Goal: Task Accomplishment & Management: Complete application form

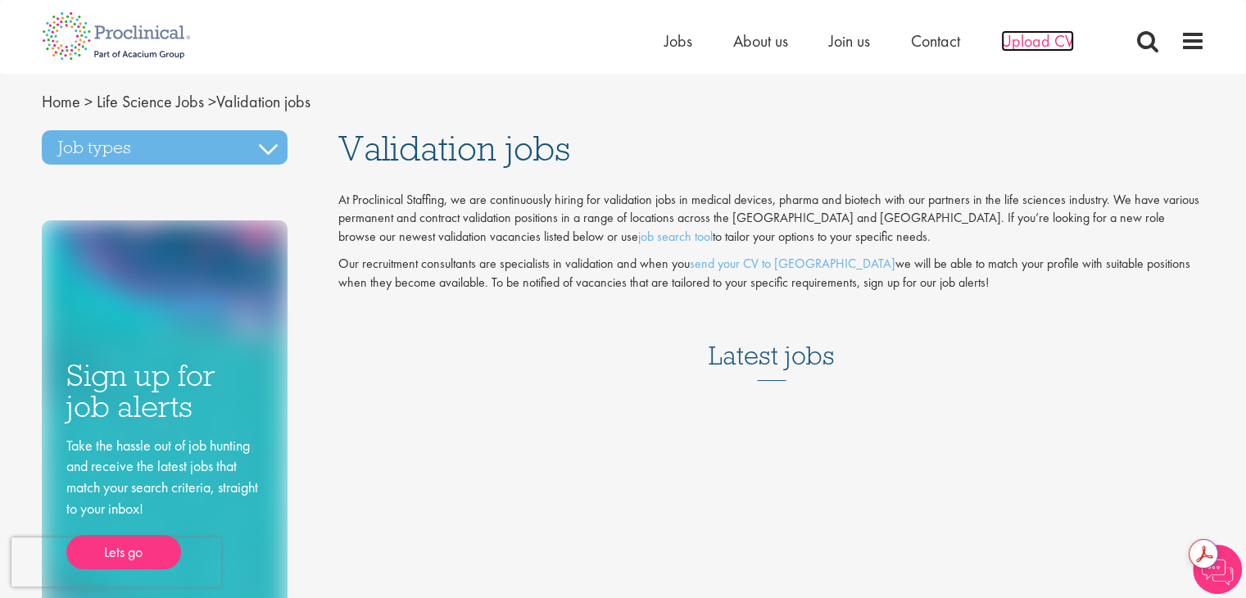
click at [1027, 50] on span "Upload CV" at bounding box center [1037, 40] width 73 height 21
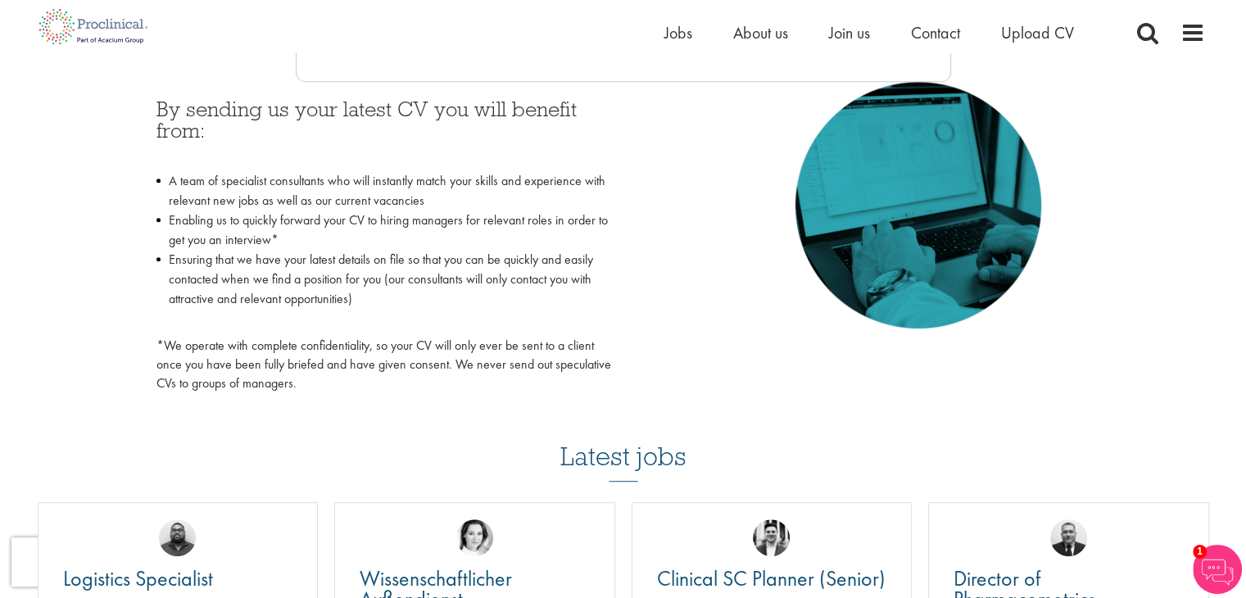
scroll to position [749, 0]
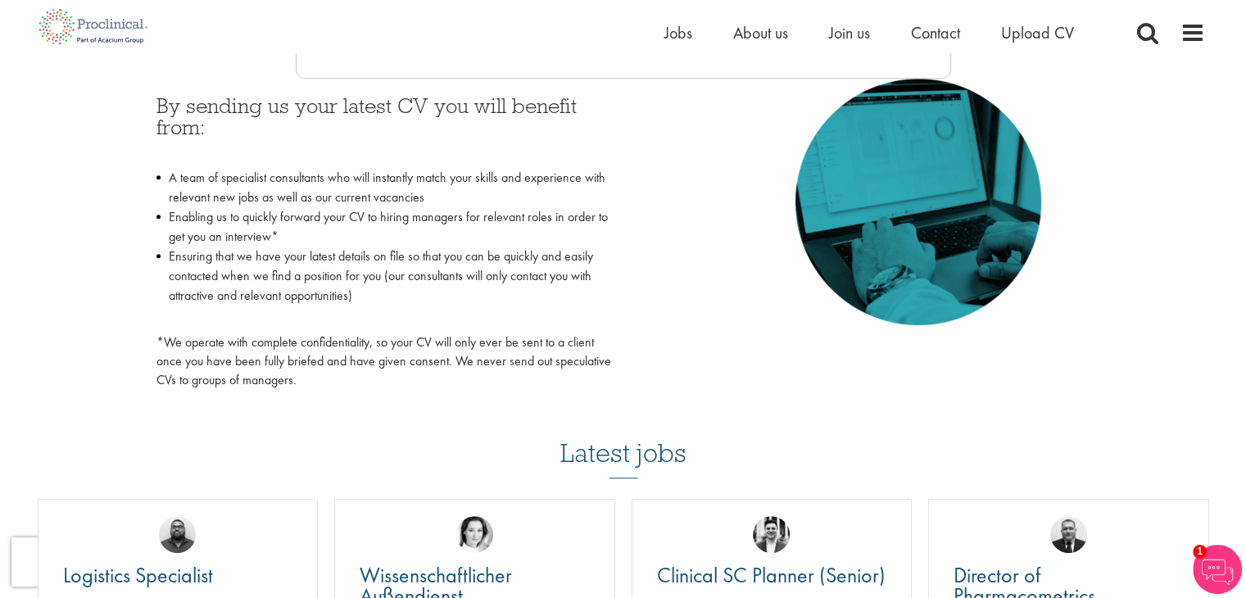
click at [373, 332] on div "By sending us your latest CV you will benefit from: A team of specialist consul…" at bounding box center [383, 242] width 455 height 295
click at [667, 37] on span "Jobs" at bounding box center [678, 32] width 28 height 21
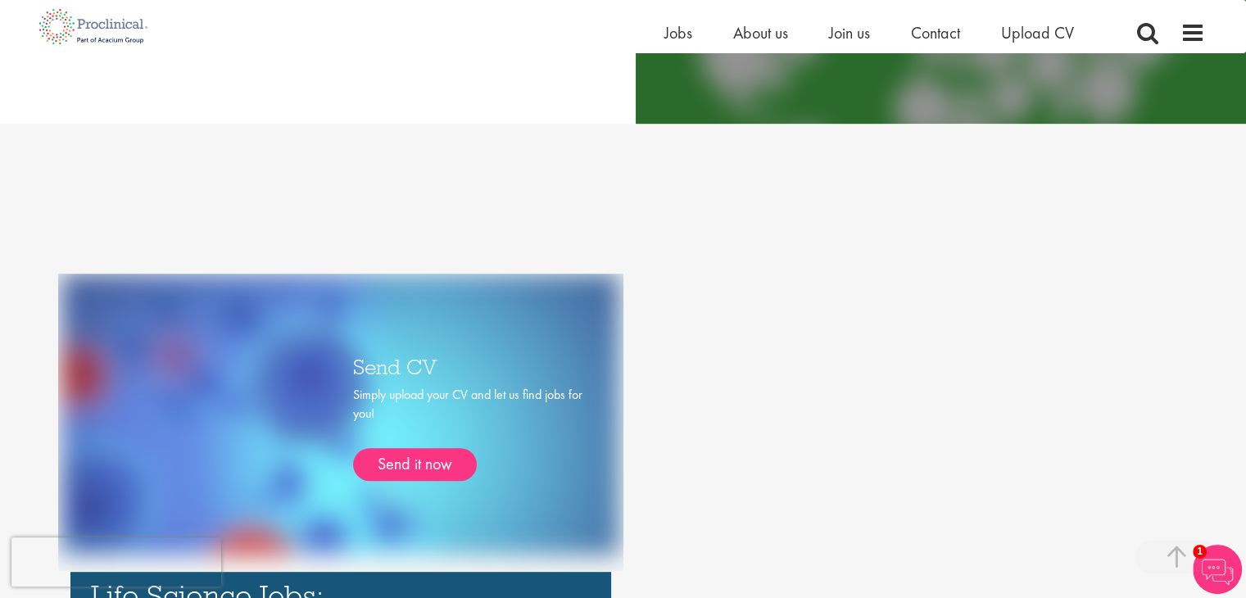
scroll to position [1102, 0]
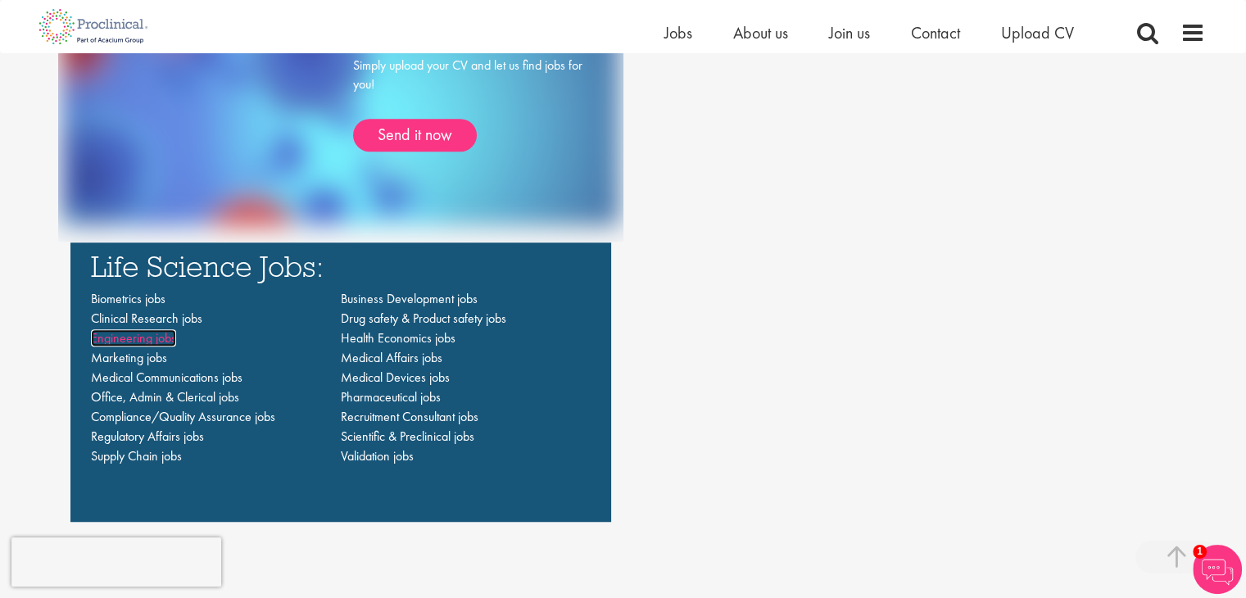
click at [140, 341] on span "Engineering jobs" at bounding box center [133, 337] width 85 height 17
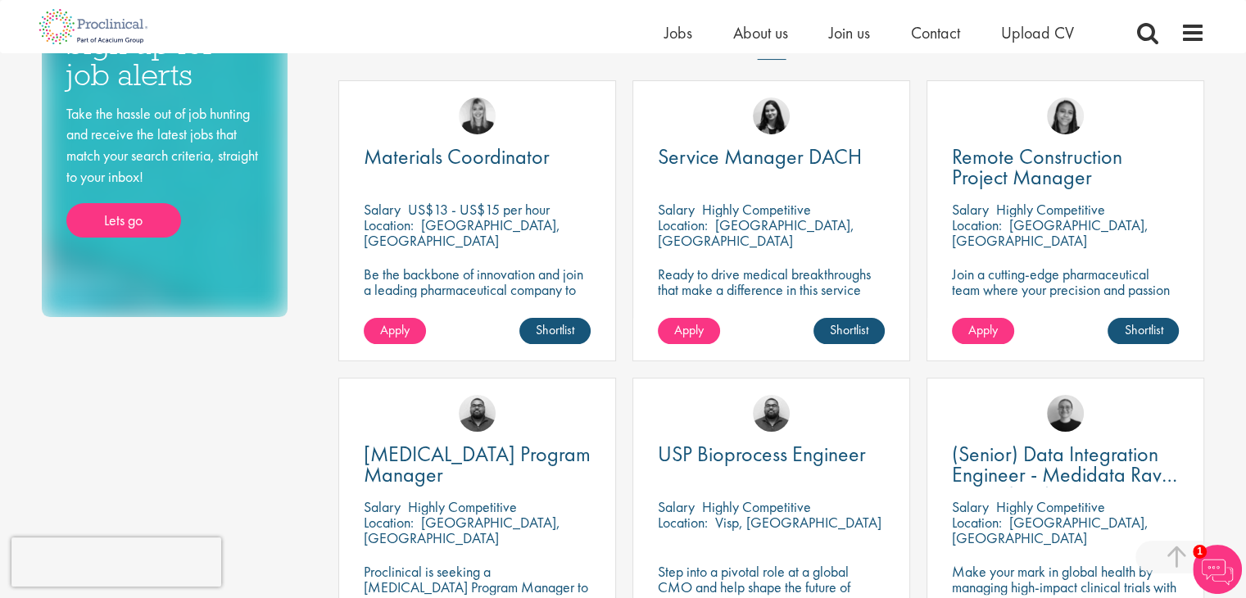
scroll to position [334, 0]
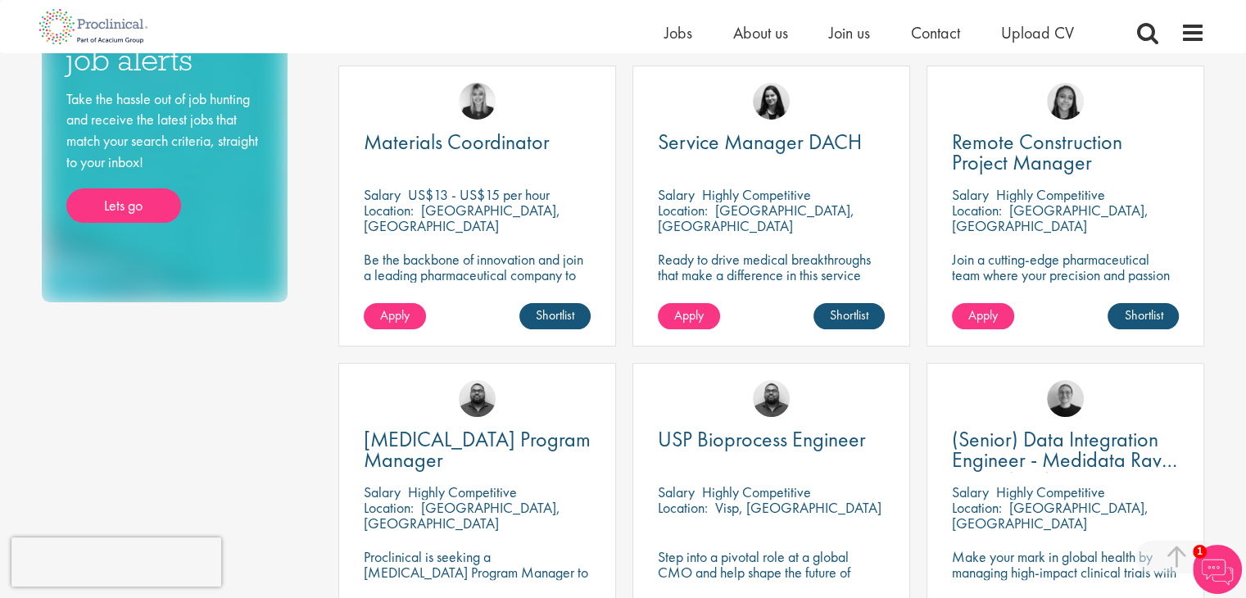
click at [799, 189] on p "Highly Competitive" at bounding box center [756, 194] width 109 height 19
click at [782, 263] on p "Ready to drive medical breakthroughs that make a difference in this service man…" at bounding box center [771, 274] width 227 height 47
click at [770, 137] on span "Service Manager DACH" at bounding box center [760, 142] width 204 height 28
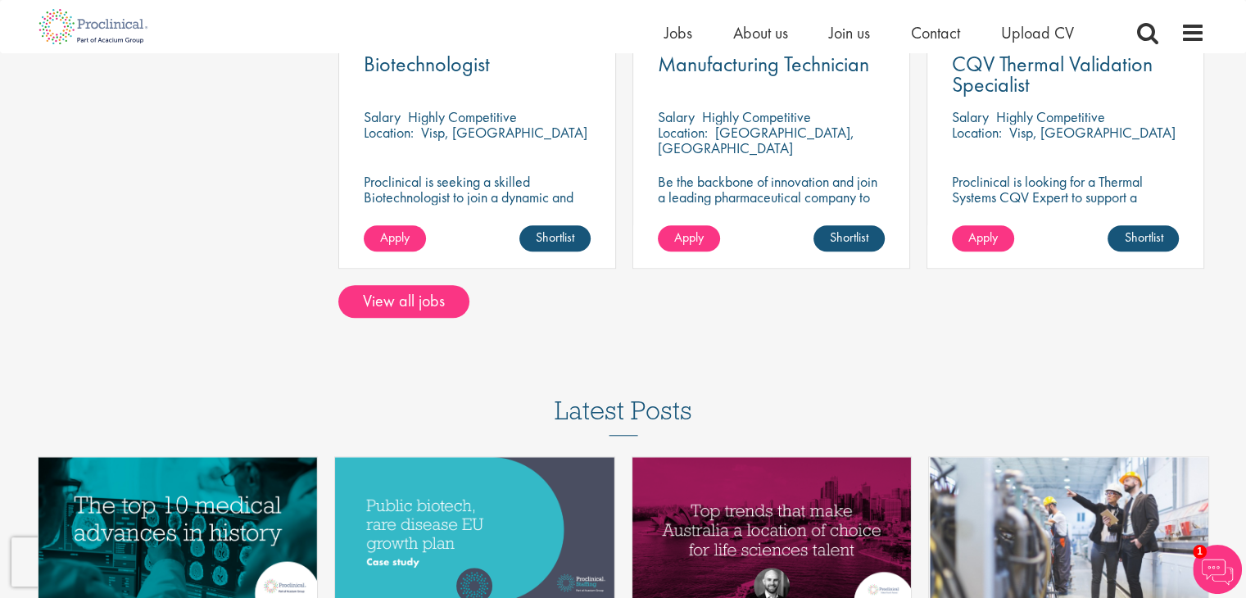
scroll to position [1287, 0]
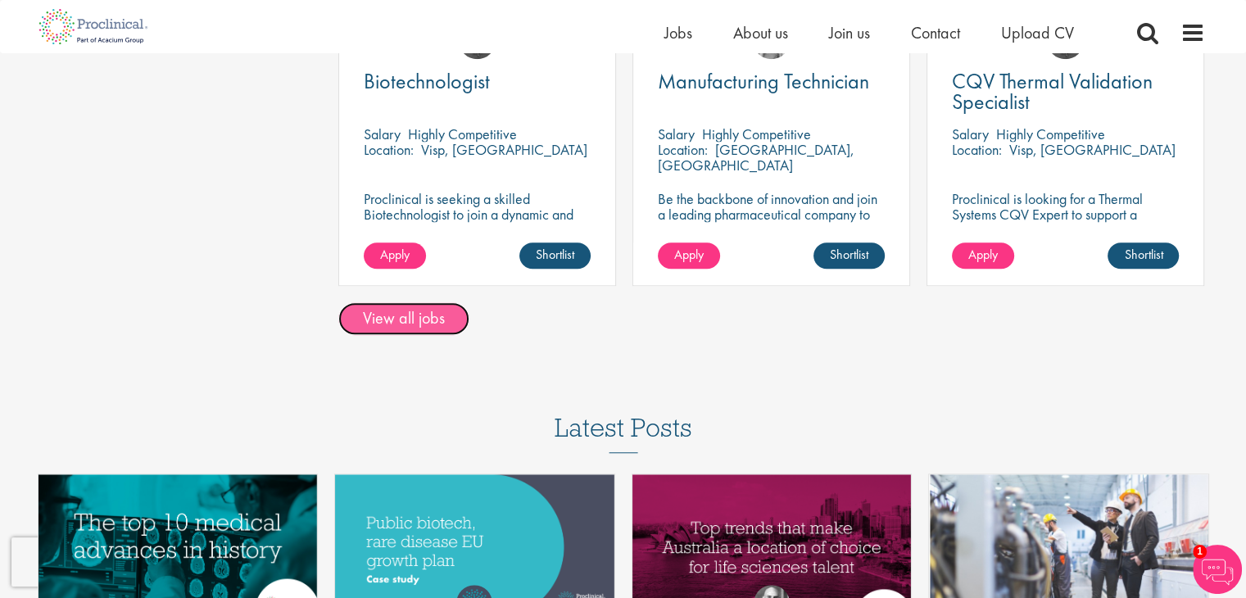
click at [417, 314] on link "View all jobs" at bounding box center [403, 318] width 131 height 33
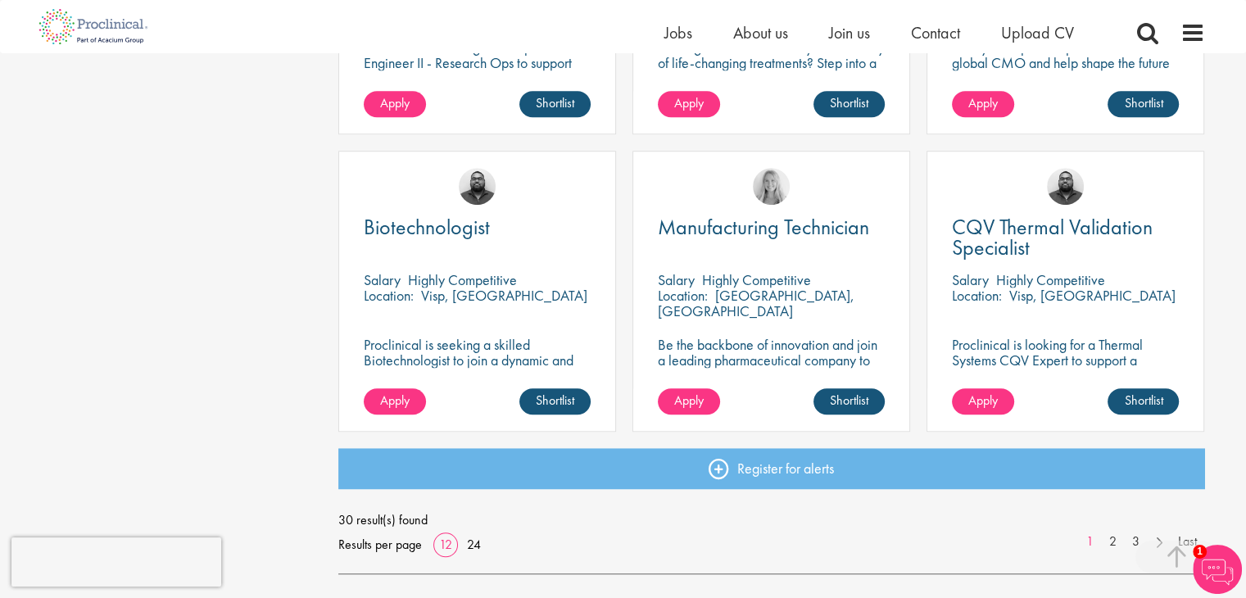
scroll to position [1223, 0]
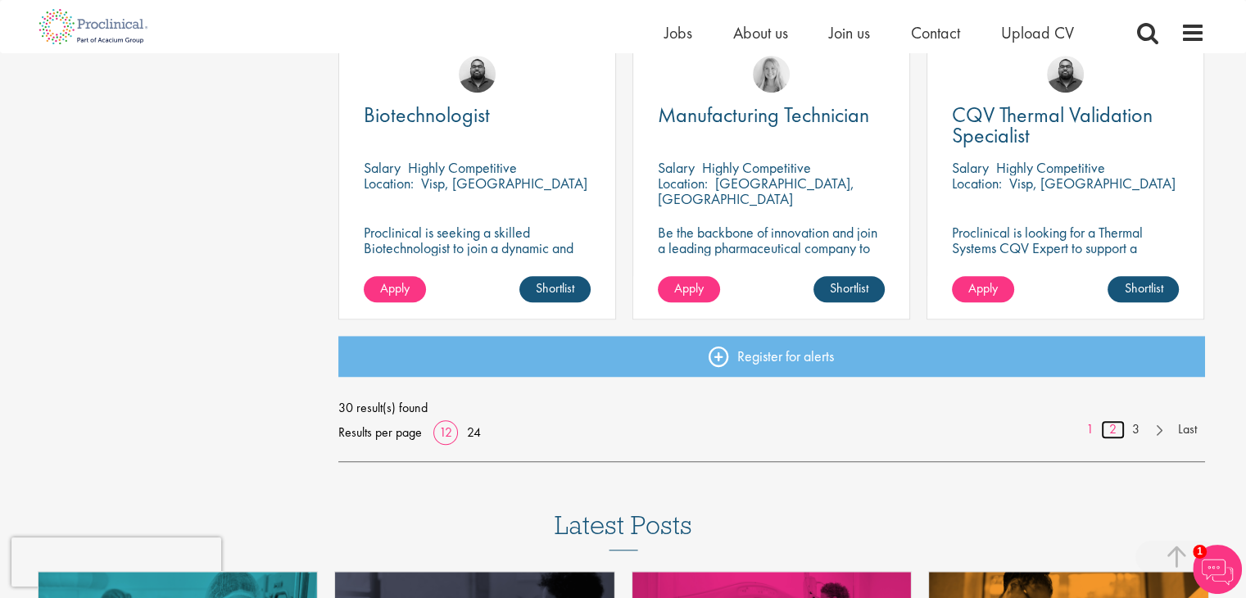
click at [1113, 432] on link "2" at bounding box center [1113, 429] width 24 height 19
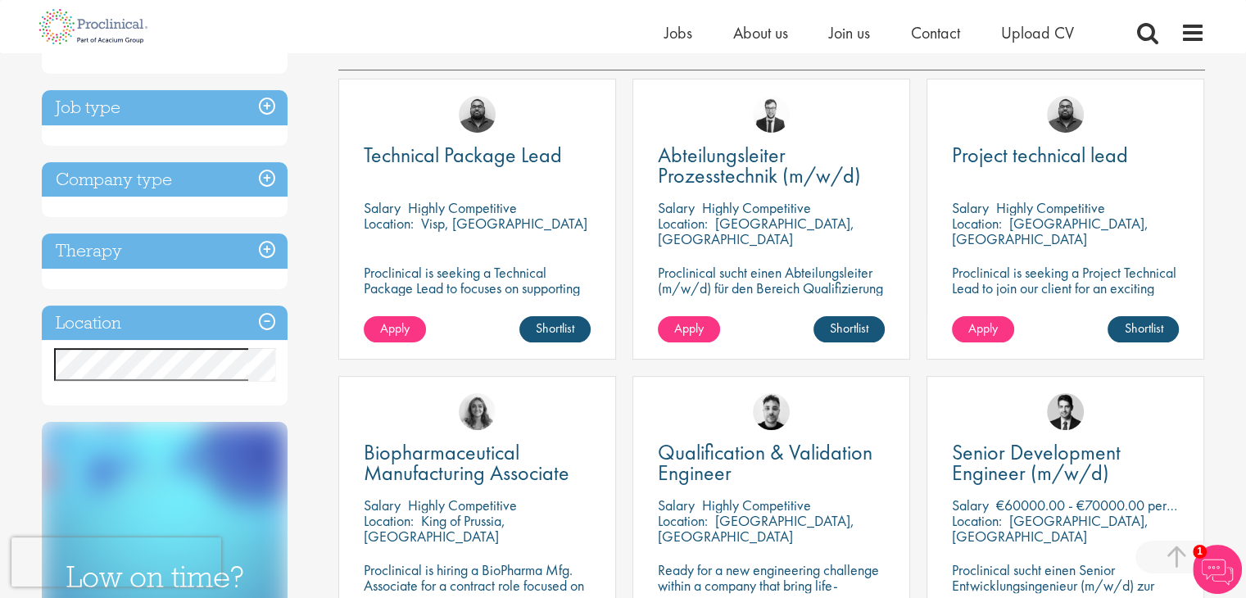
scroll to position [271, 0]
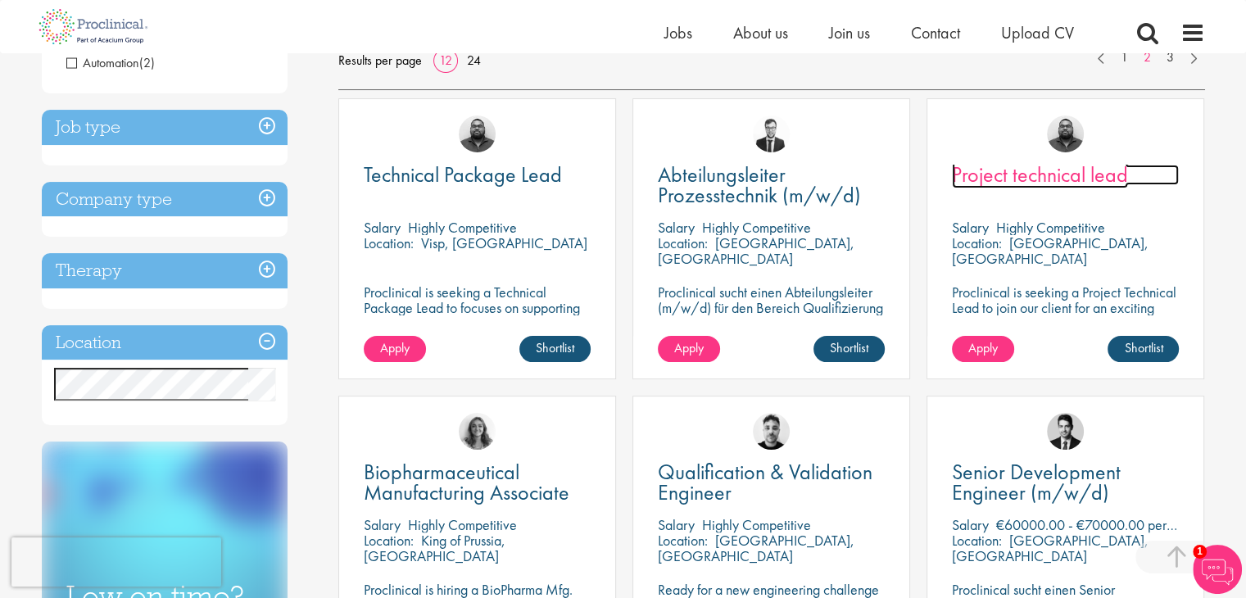
click at [1061, 165] on span "Project technical lead" at bounding box center [1040, 175] width 176 height 28
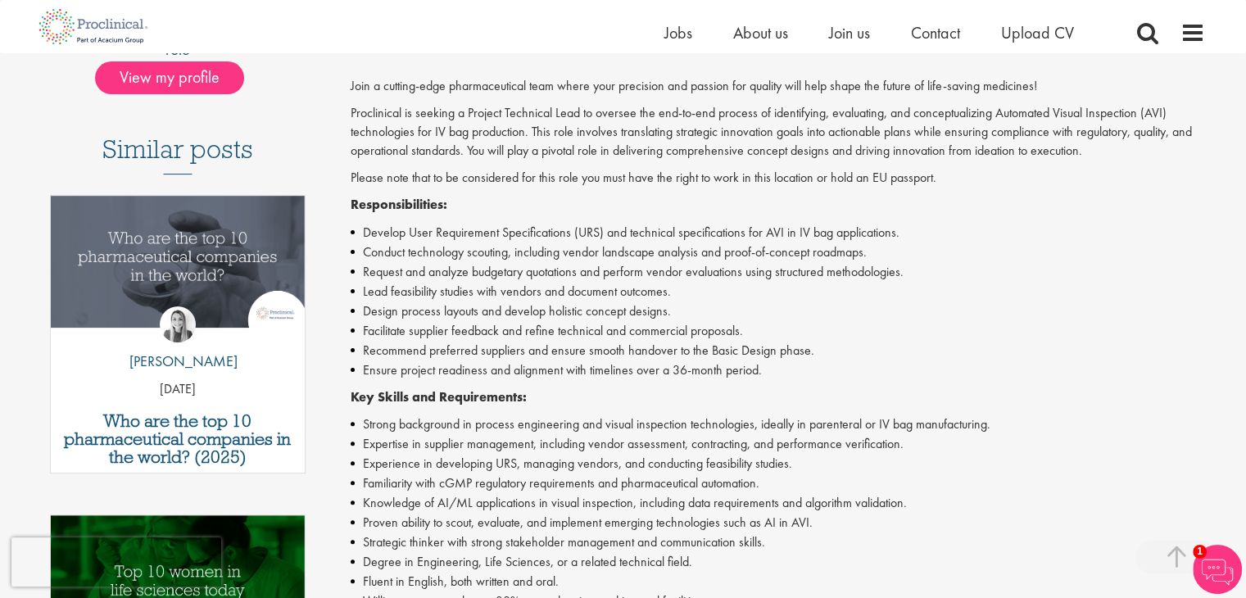
scroll to position [403, 0]
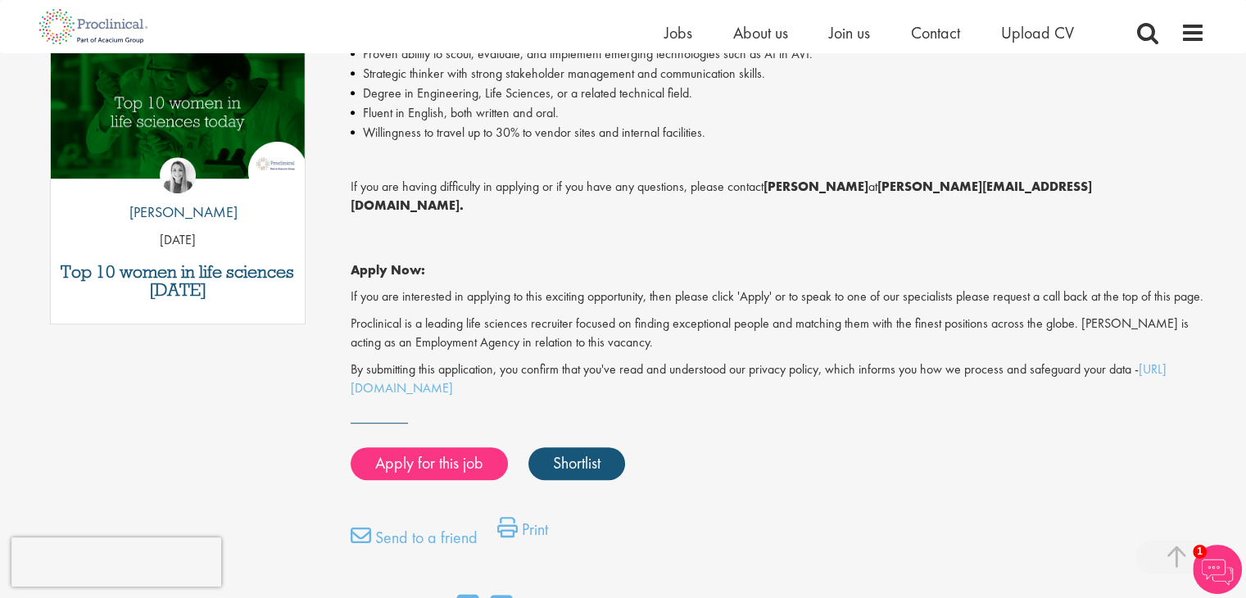
scroll to position [899, 0]
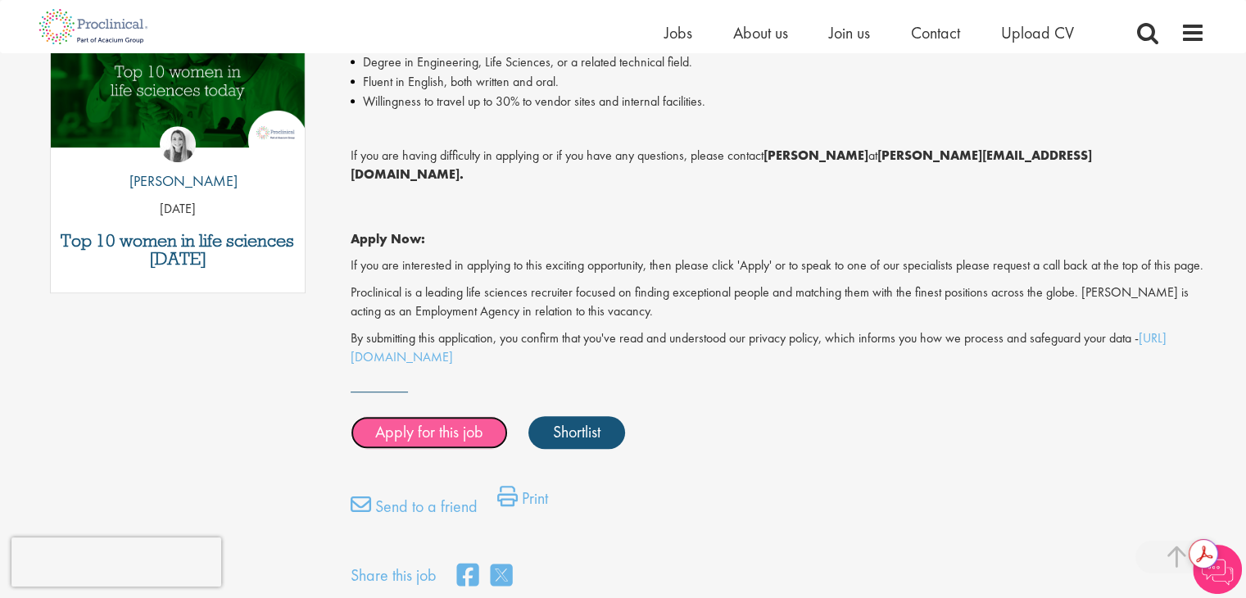
click at [460, 447] on link "Apply for this job" at bounding box center [429, 432] width 157 height 33
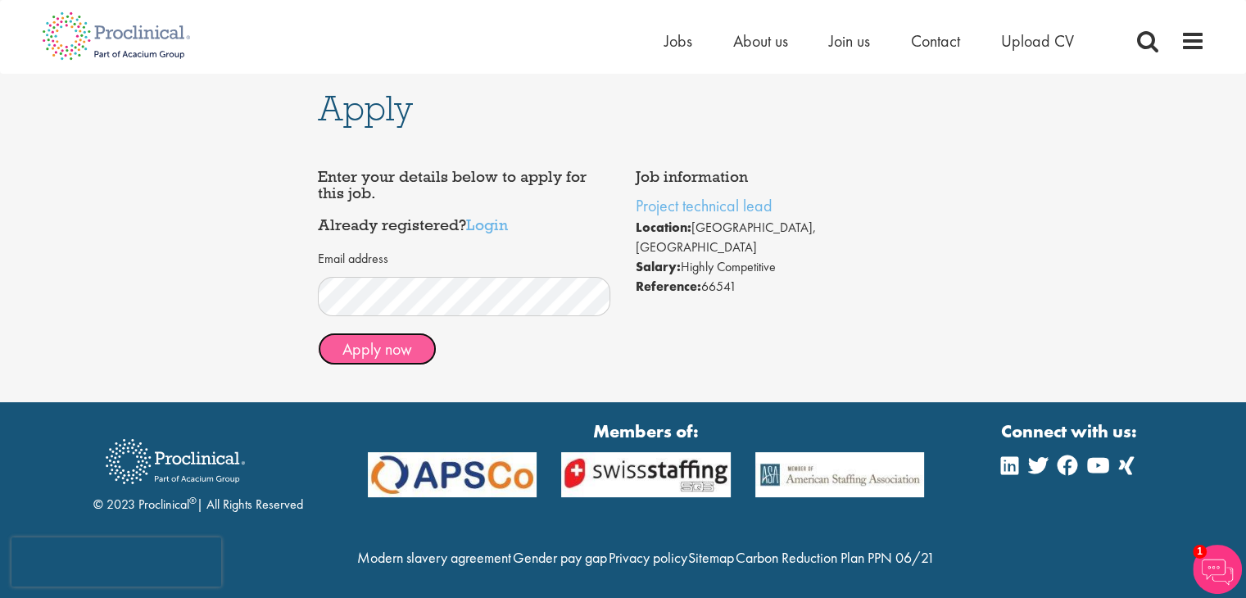
click at [360, 349] on button "Apply now" at bounding box center [377, 349] width 119 height 33
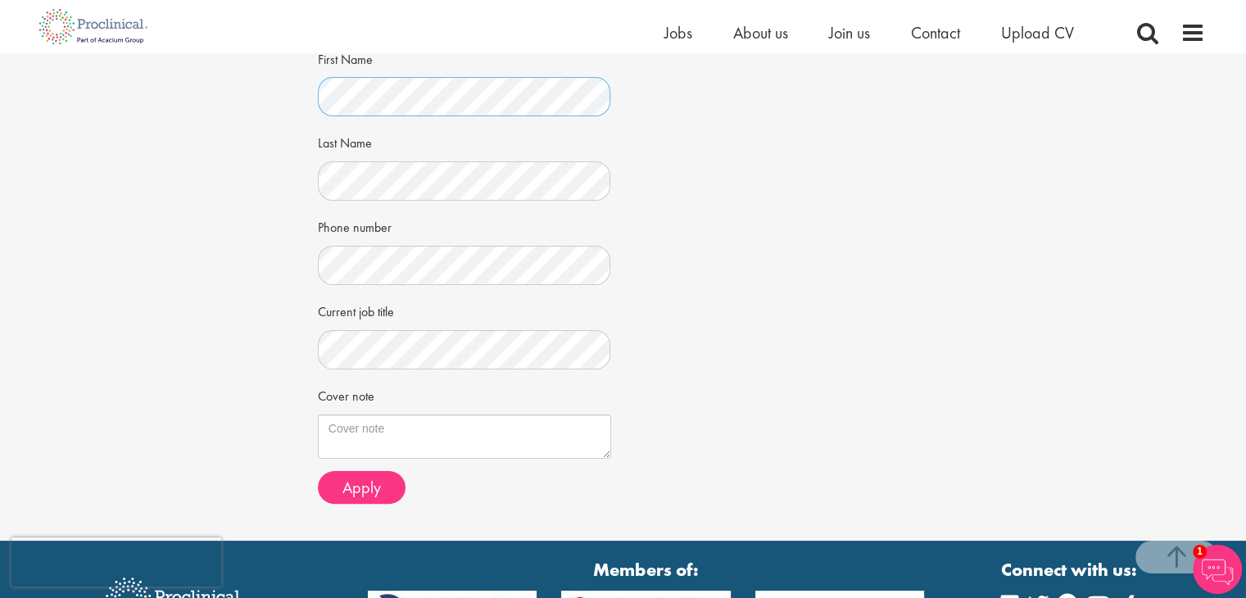
scroll to position [259, 0]
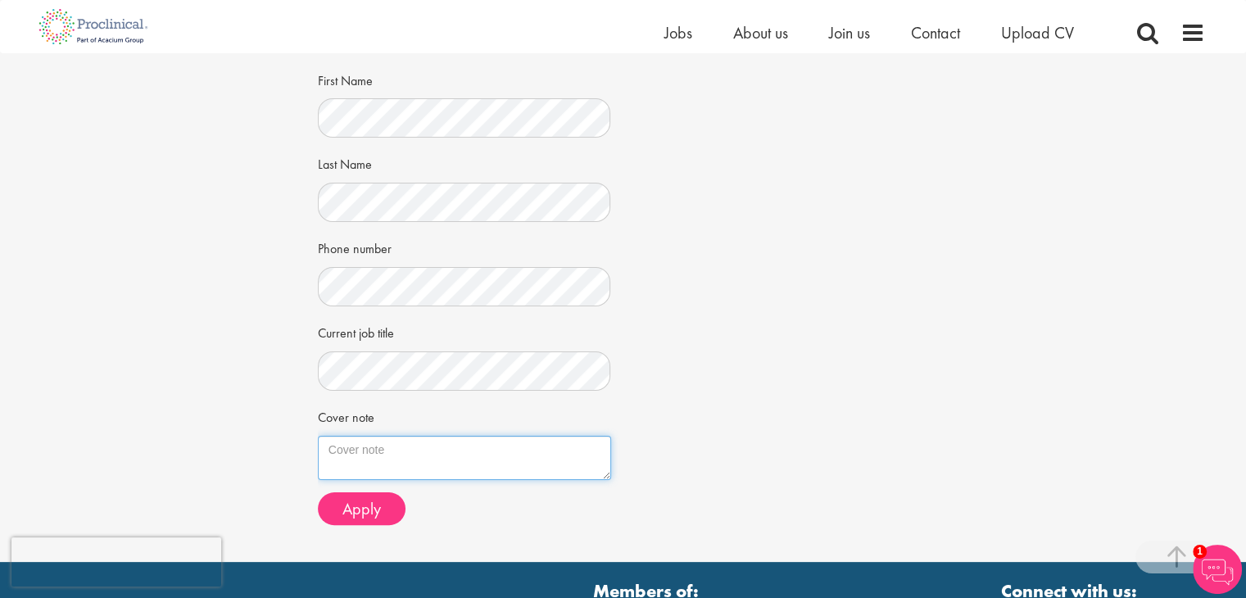
click at [389, 458] on textarea "Cover note" at bounding box center [464, 458] width 293 height 44
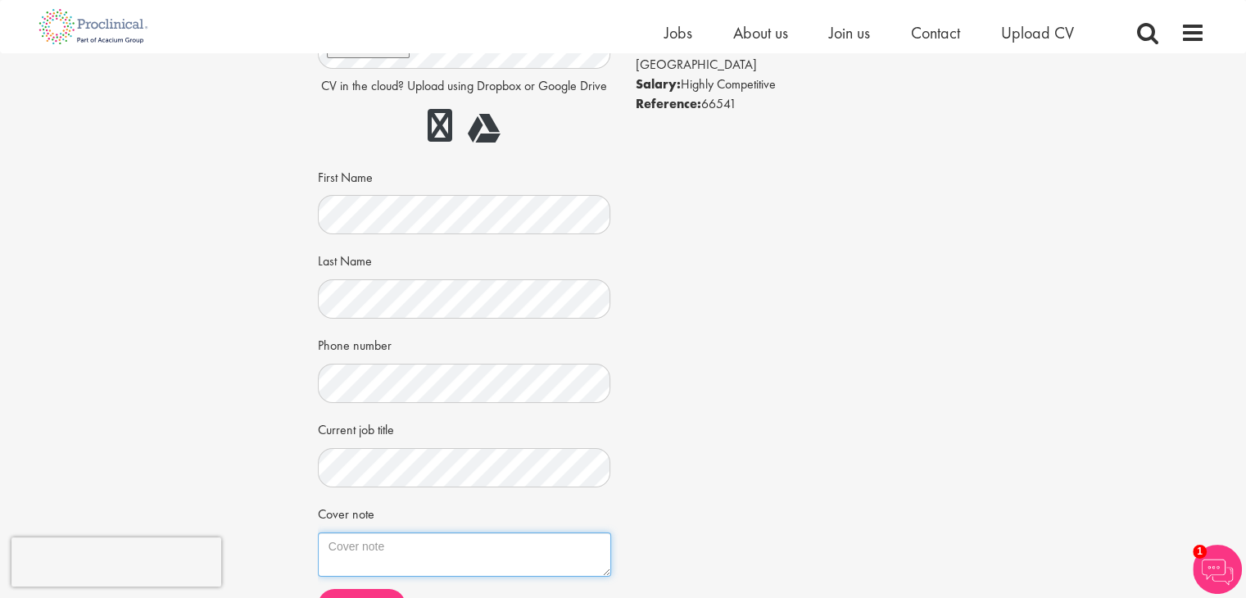
scroll to position [165, 0]
paste textarea "Lore Ipsumd Sitamet, C ad elitsed do eiusmod te incidi utlabore et dol Magnaali…"
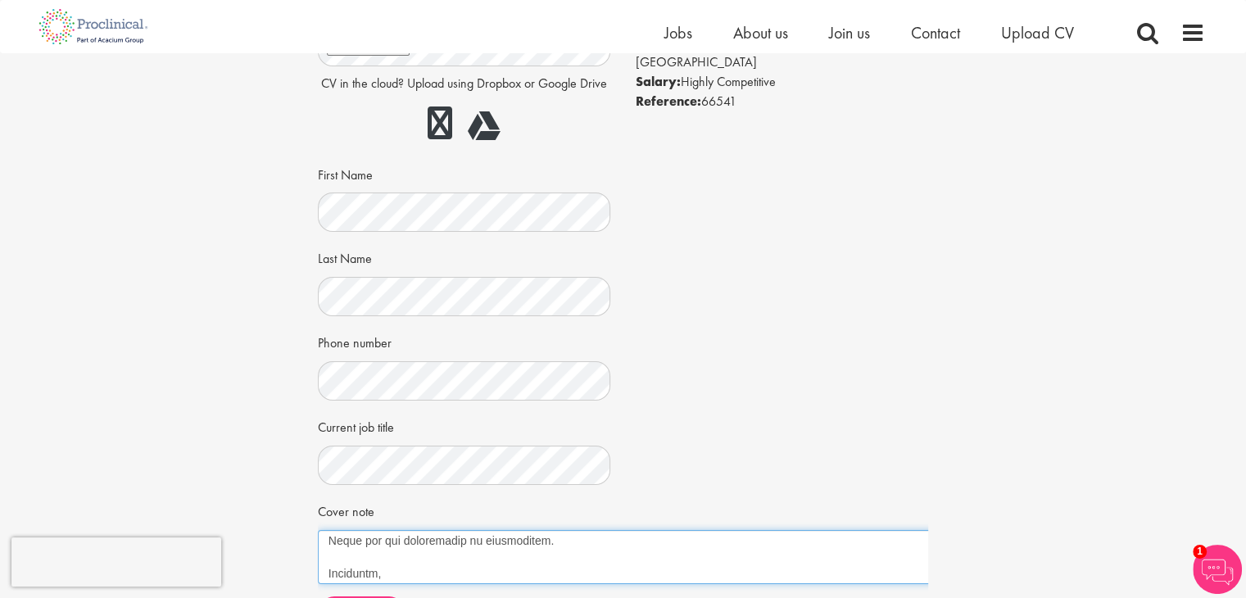
scroll to position [524, 0]
drag, startPoint x: 608, startPoint y: 563, endPoint x: 1124, endPoint y: 580, distance: 516.2
click at [1124, 580] on div "Apply Job information Project technical lead Location: [GEOGRAPHIC_DATA], [GEOG…" at bounding box center [623, 280] width 1270 height 783
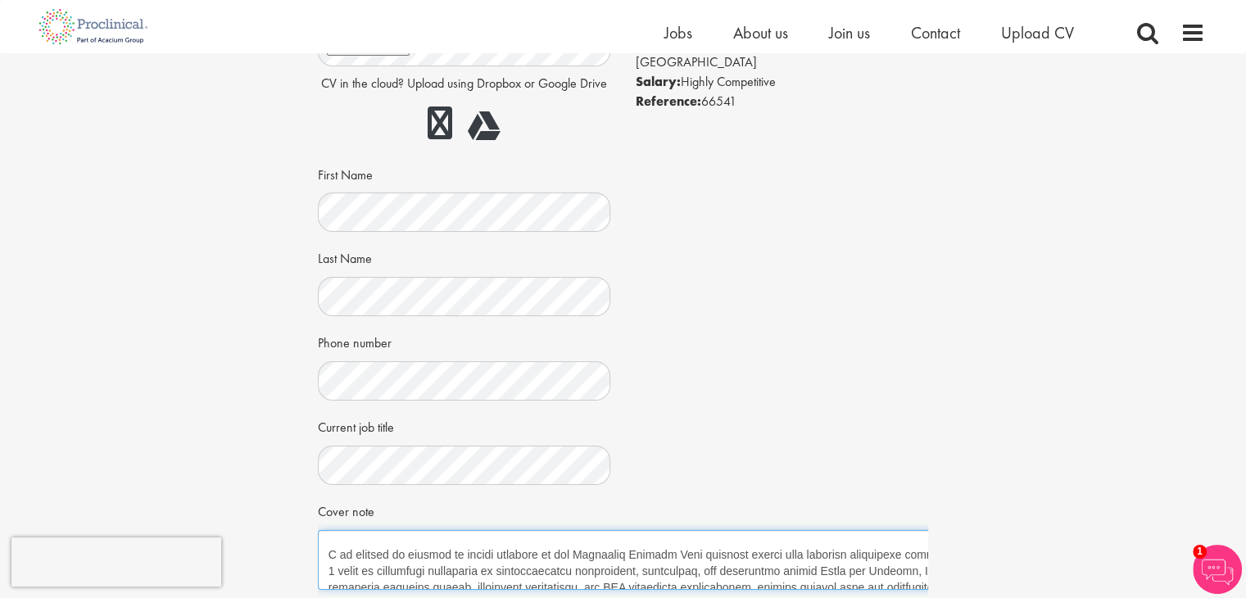
scroll to position [6, 0]
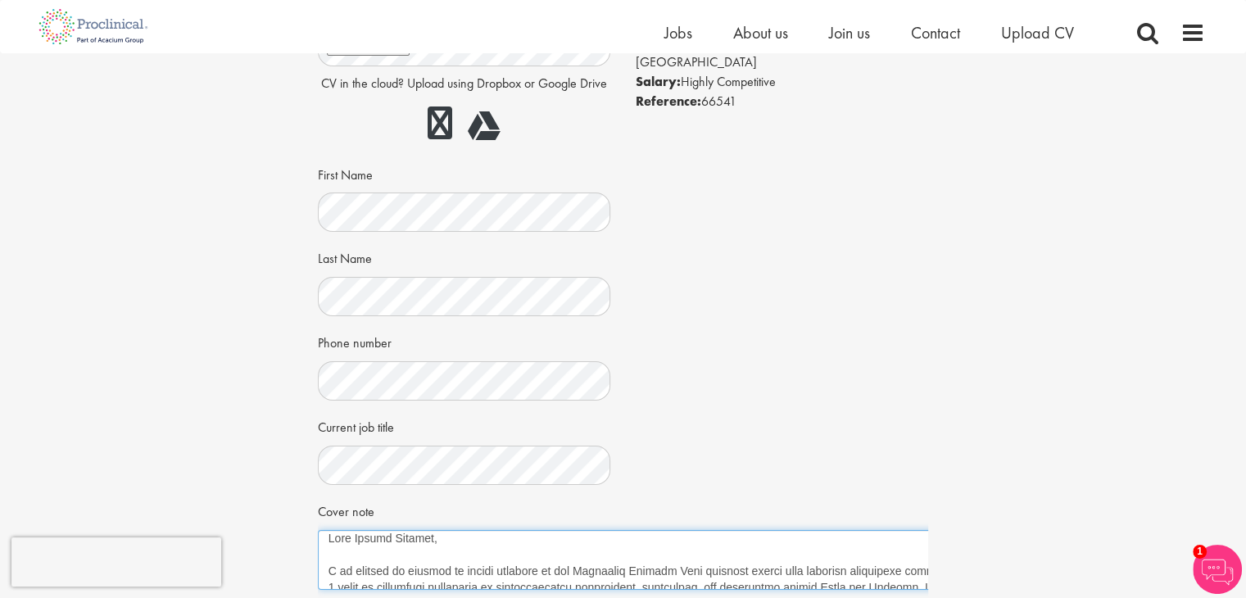
click at [775, 567] on textarea "Cover note" at bounding box center [722, 560] width 809 height 60
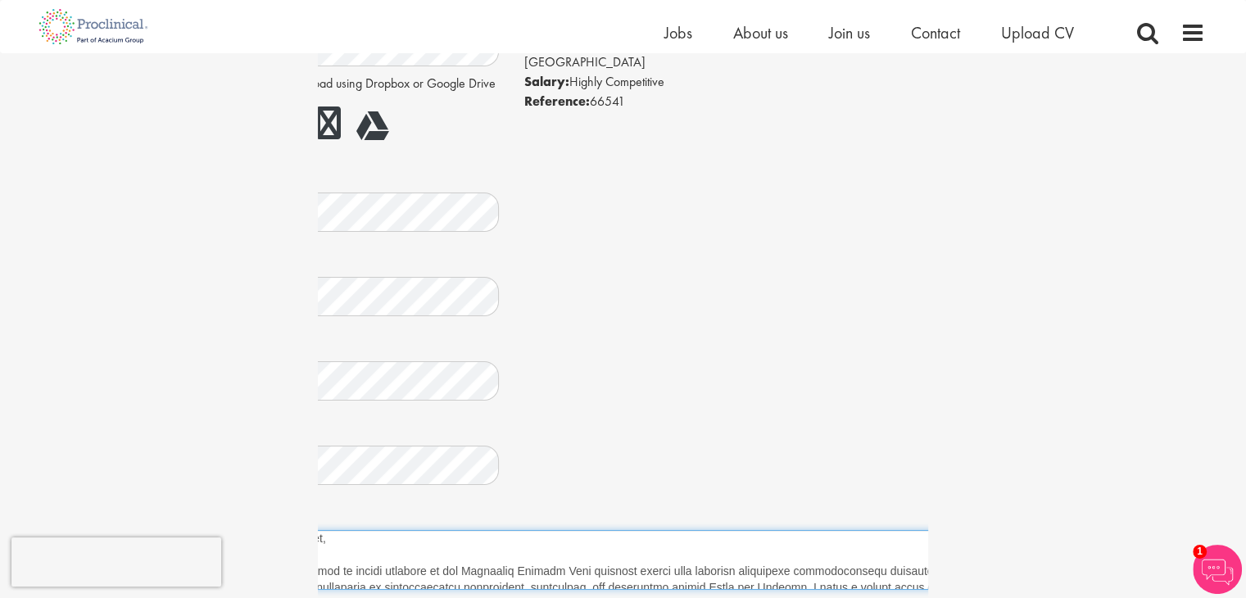
scroll to position [0, 115]
click at [921, 568] on textarea "Cover note" at bounding box center [607, 560] width 809 height 60
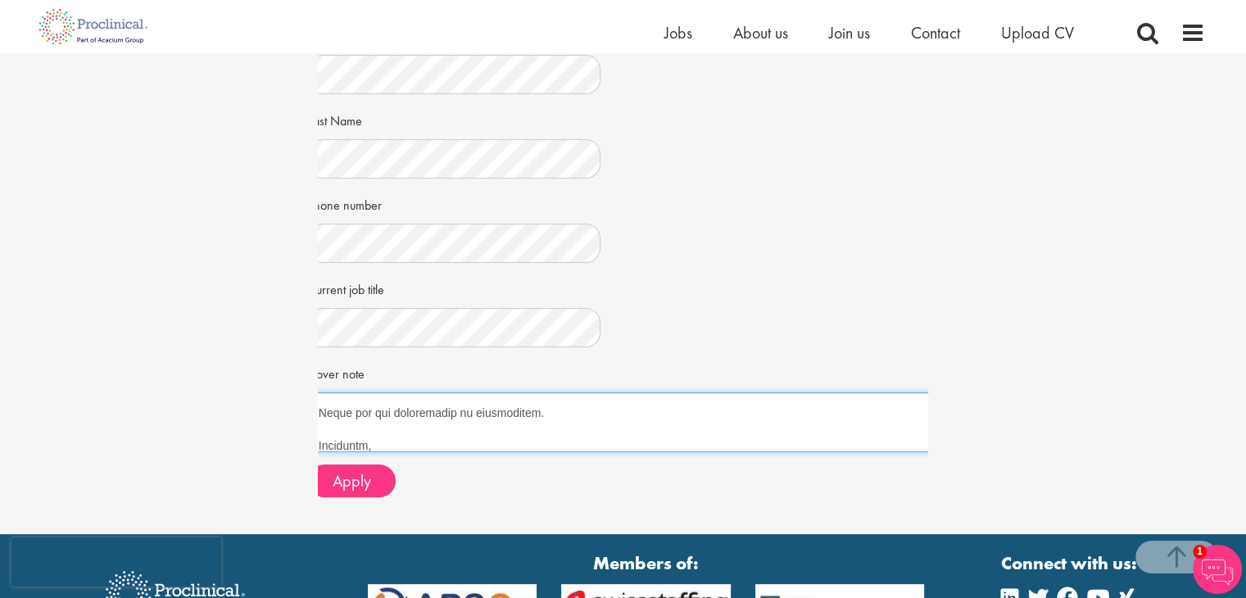
scroll to position [310, 0]
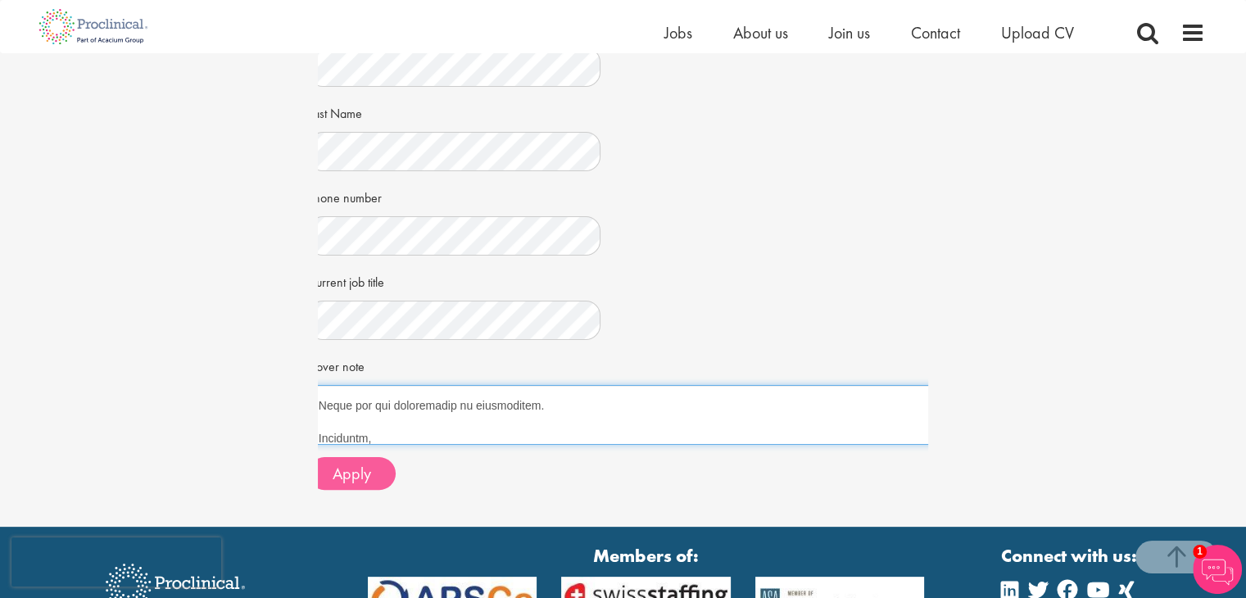
type textarea "Lore Ipsumd Sitamet, C ad elitsed do eiusmod te incidi utlabore et dol Magnaali…"
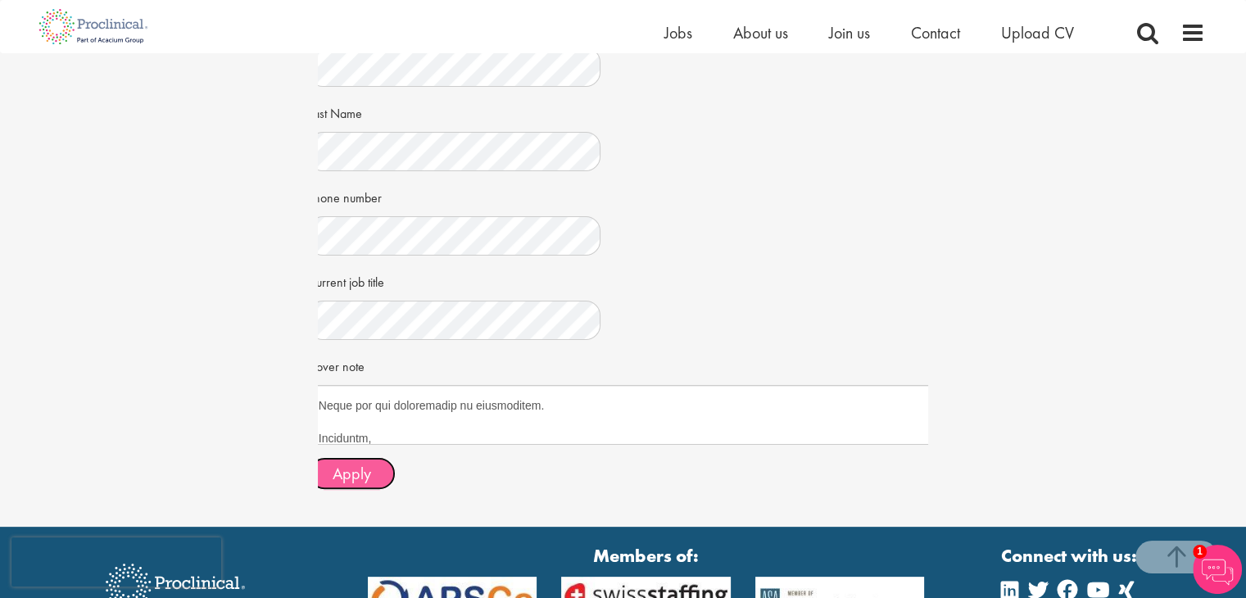
click at [367, 472] on span "Apply" at bounding box center [352, 473] width 38 height 21
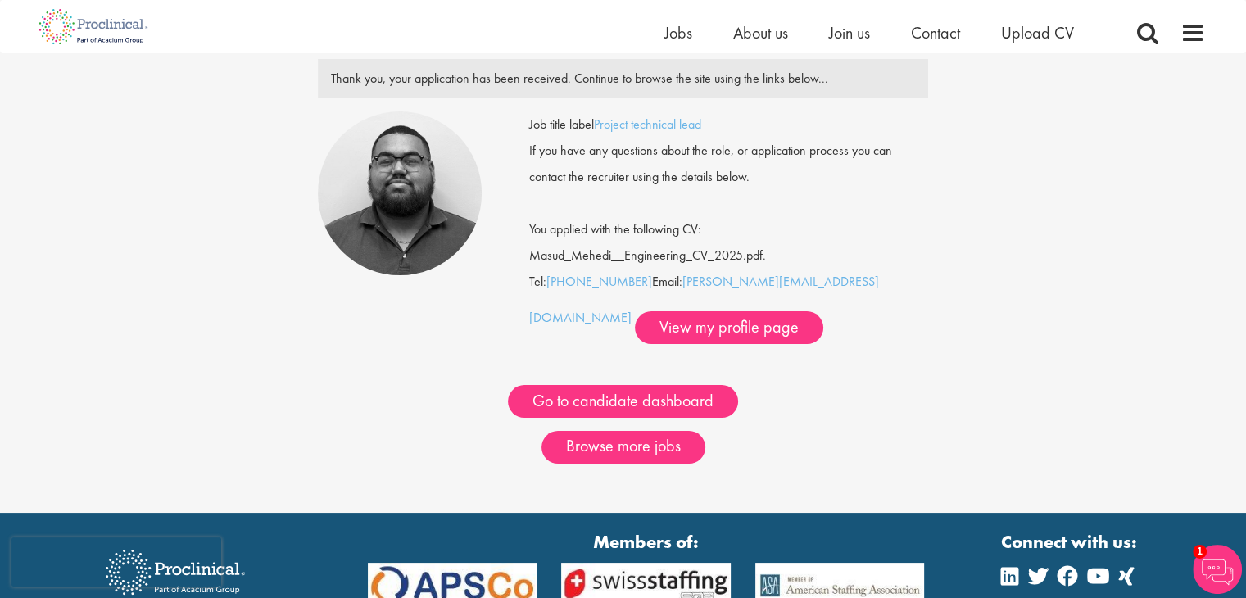
scroll to position [68, 0]
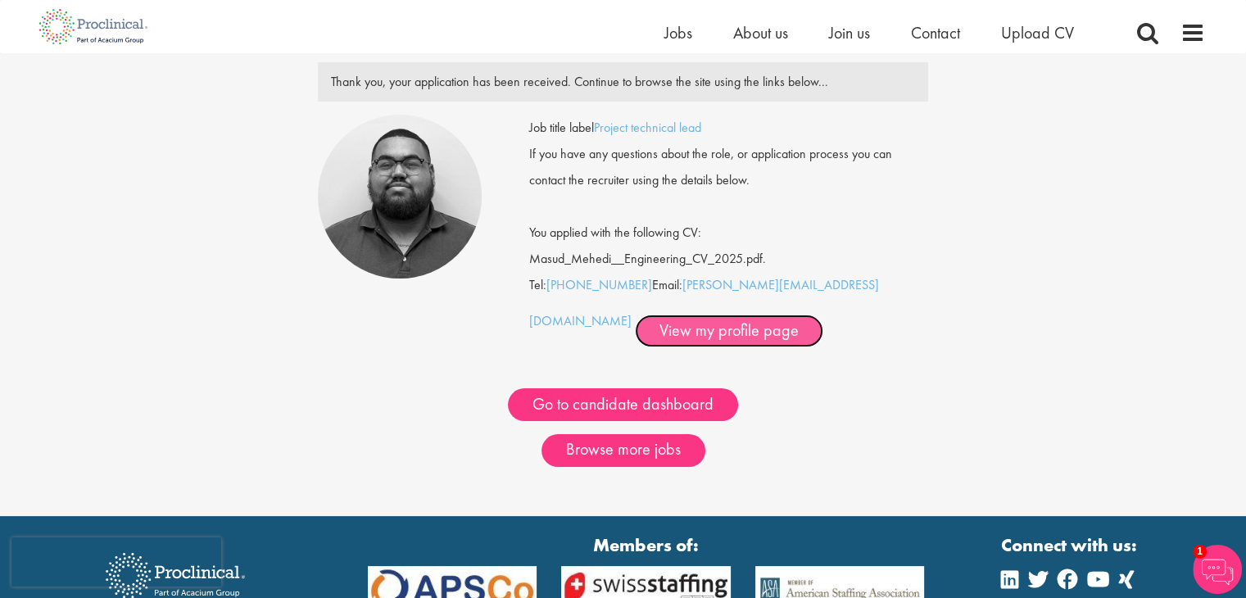
click at [668, 322] on link "View my profile page" at bounding box center [729, 330] width 188 height 33
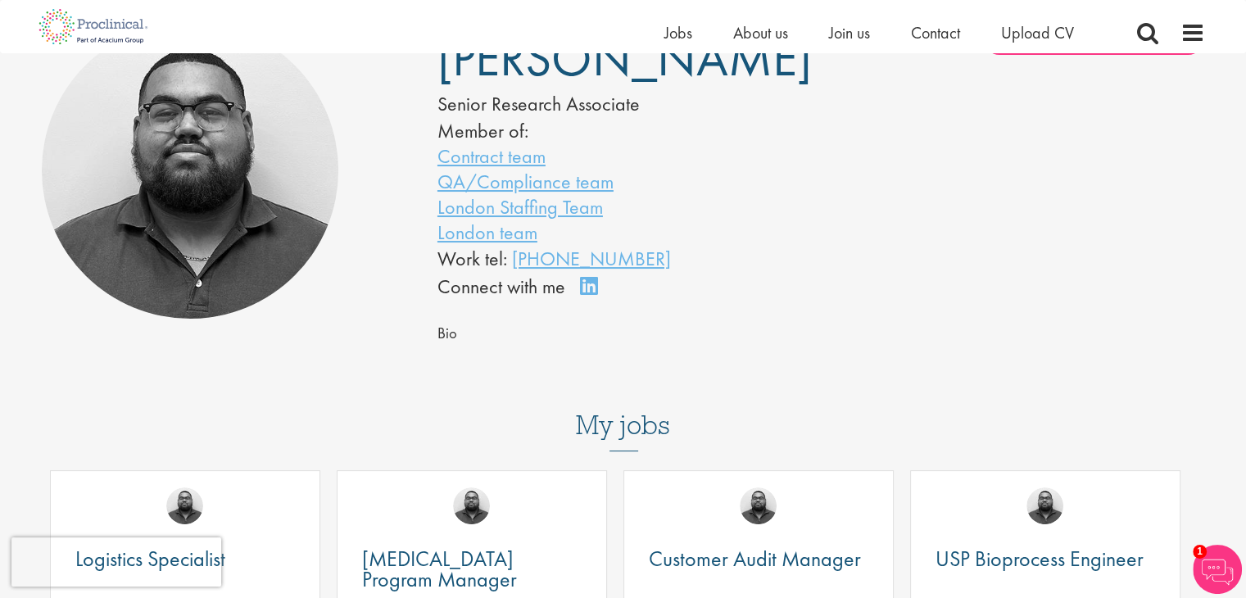
scroll to position [145, 0]
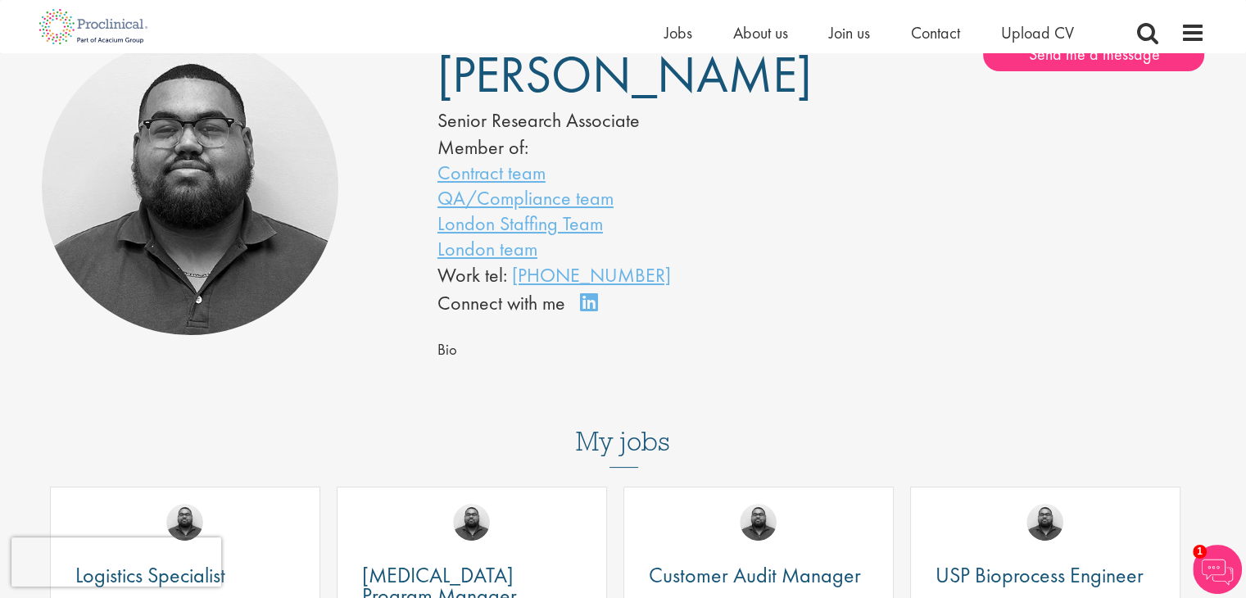
drag, startPoint x: 1250, startPoint y: 104, endPoint x: 1251, endPoint y: 204, distance: 99.9
click at [593, 310] on link "Connect on LinkedIn" at bounding box center [594, 310] width 29 height 0
